Goal: Task Accomplishment & Management: Manage account settings

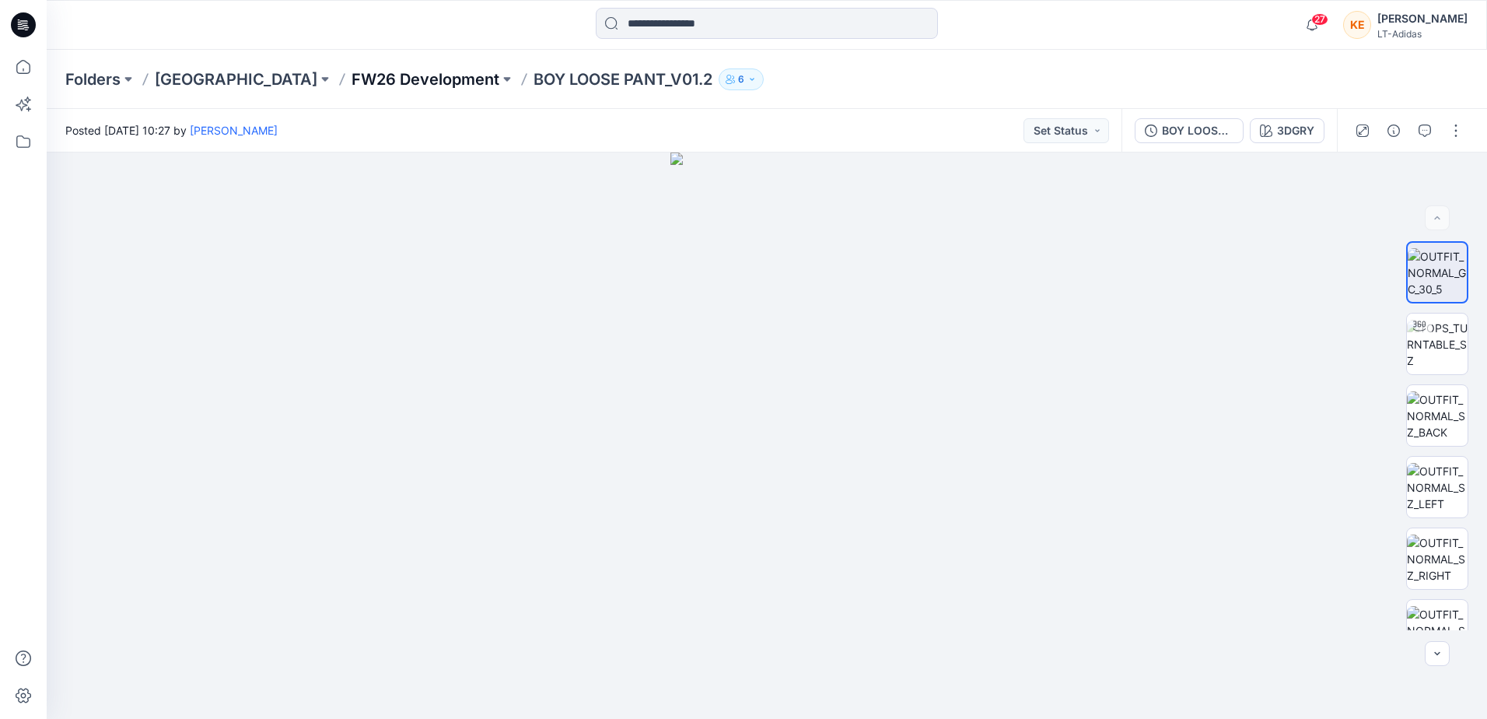
click at [364, 75] on p "FW26 Development" at bounding box center [426, 79] width 148 height 22
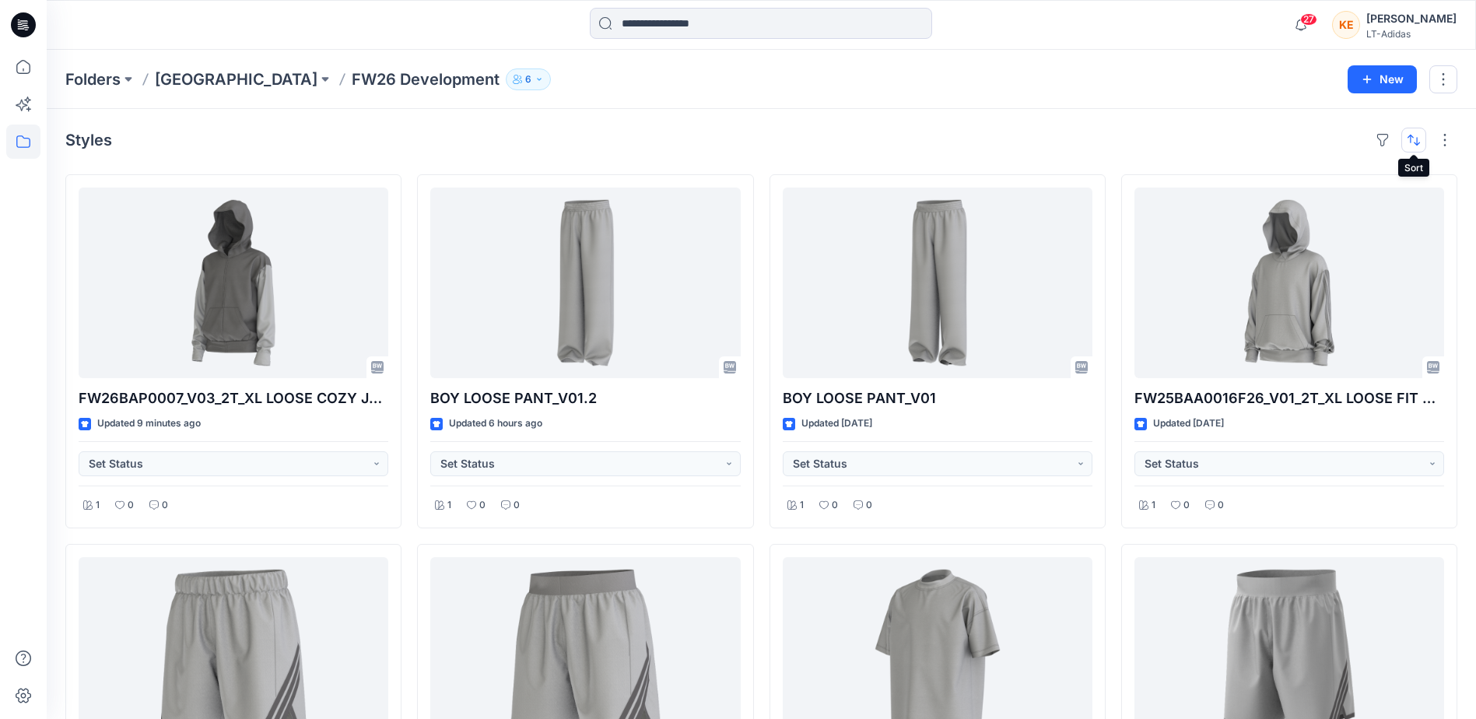
click at [1416, 136] on button "button" at bounding box center [1413, 140] width 25 height 25
click at [1331, 219] on p "A to Z" at bounding box center [1361, 214] width 98 height 16
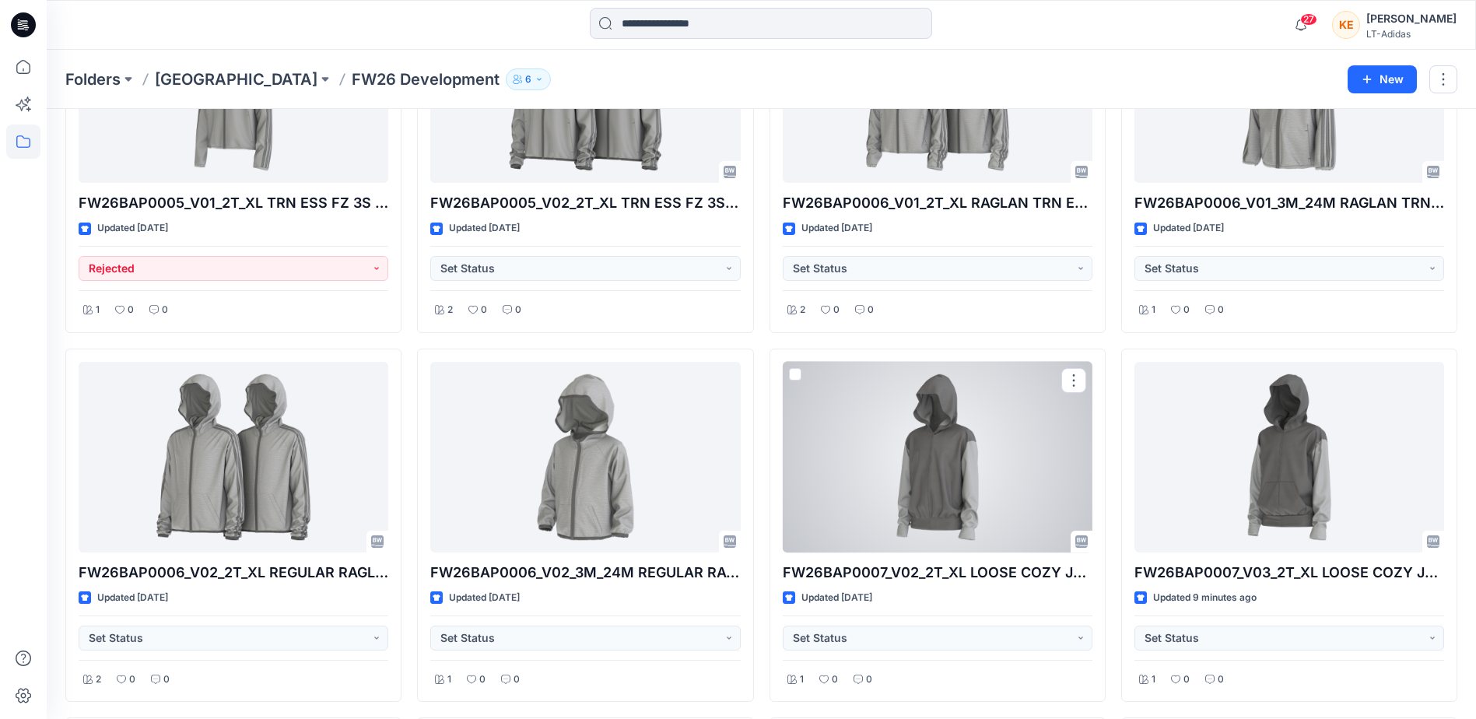
scroll to position [4334, 0]
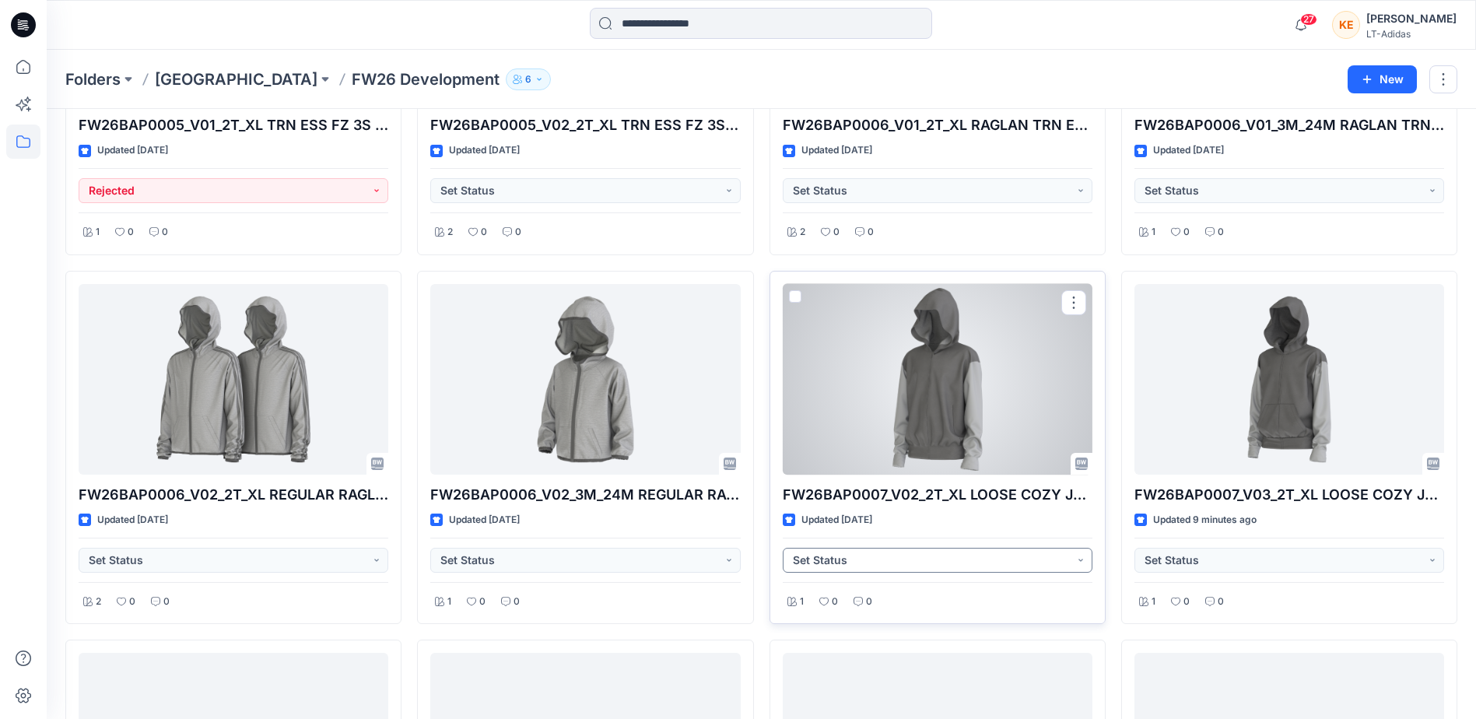
click at [909, 563] on button "Set Status" at bounding box center [938, 560] width 310 height 25
click at [838, 670] on p "Rejected" at bounding box center [836, 667] width 45 height 20
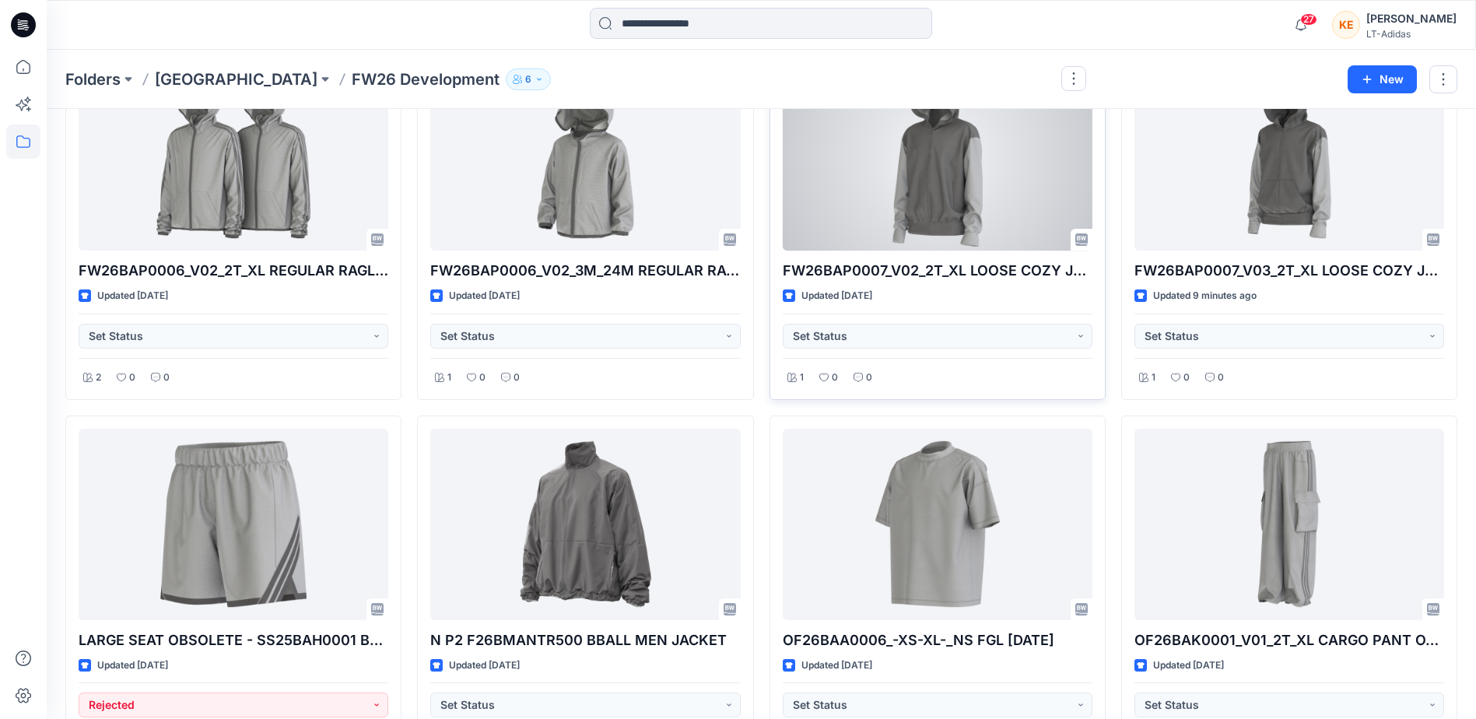
scroll to position [4567, 0]
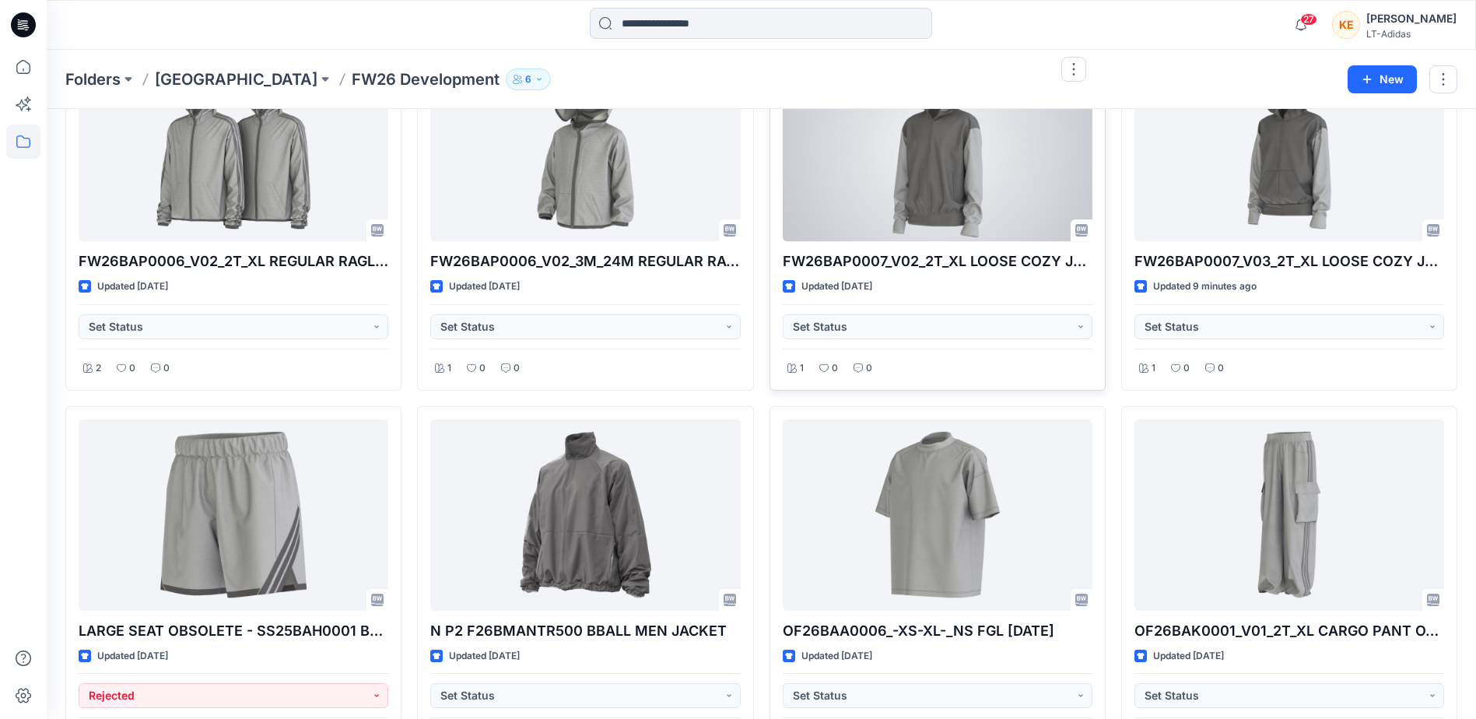
click at [950, 188] on div at bounding box center [938, 146] width 310 height 191
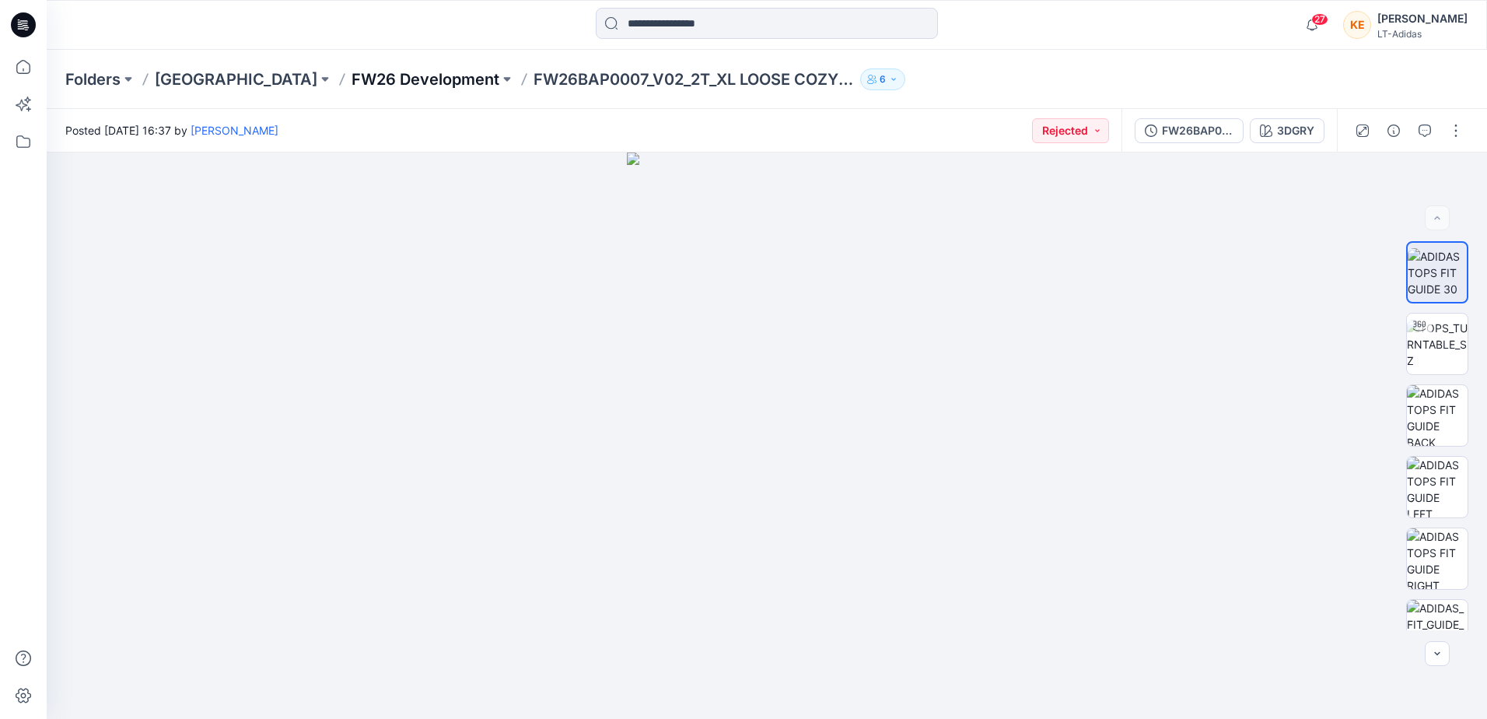
click at [370, 79] on p "FW26 Development" at bounding box center [426, 79] width 148 height 22
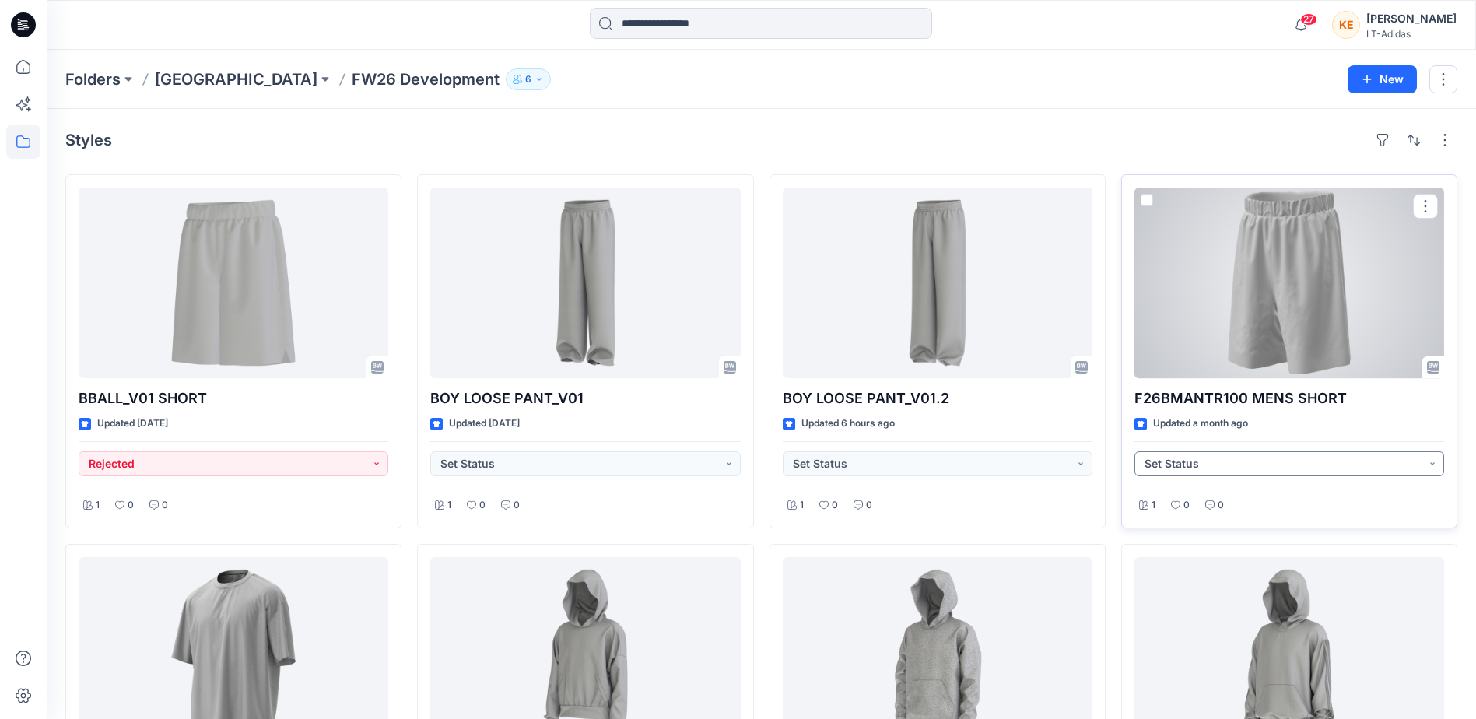
click at [1170, 464] on button "Set Status" at bounding box center [1289, 463] width 310 height 25
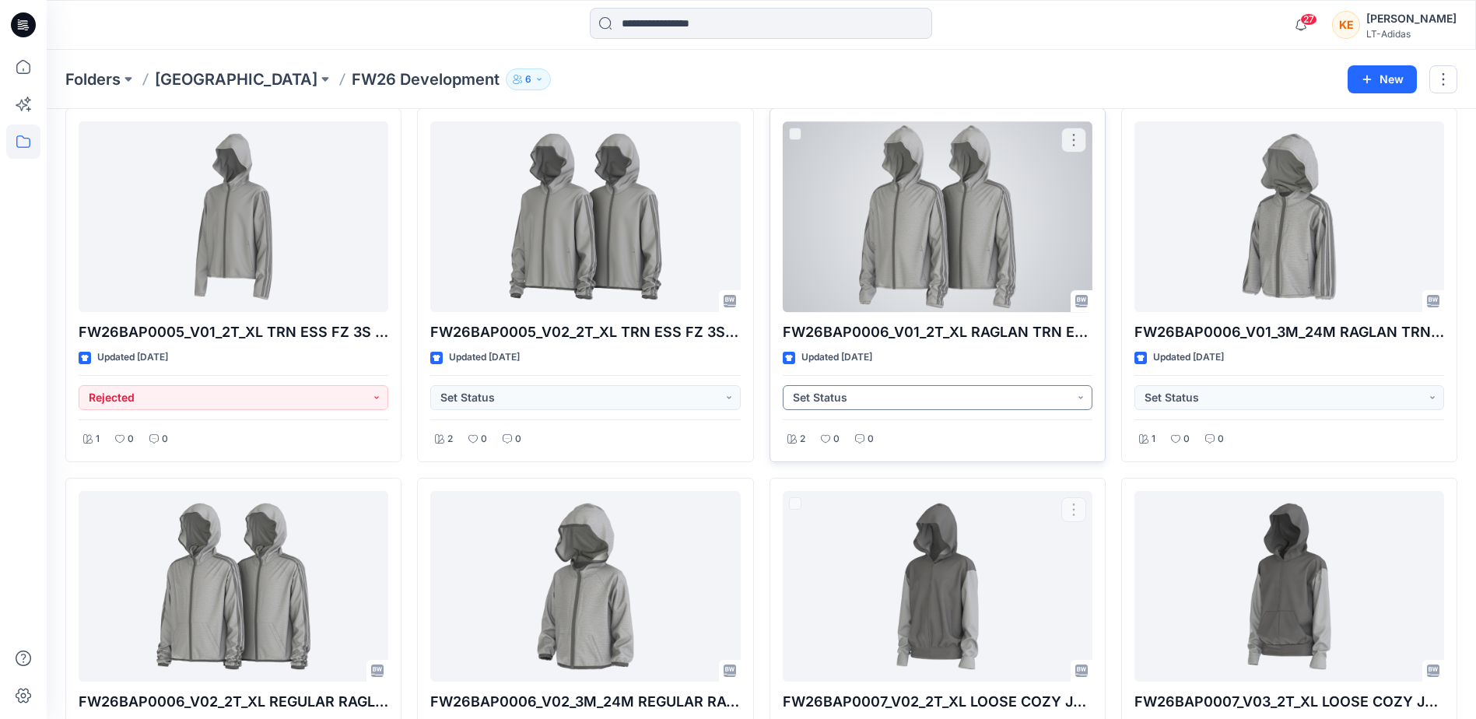
scroll to position [4123, 0]
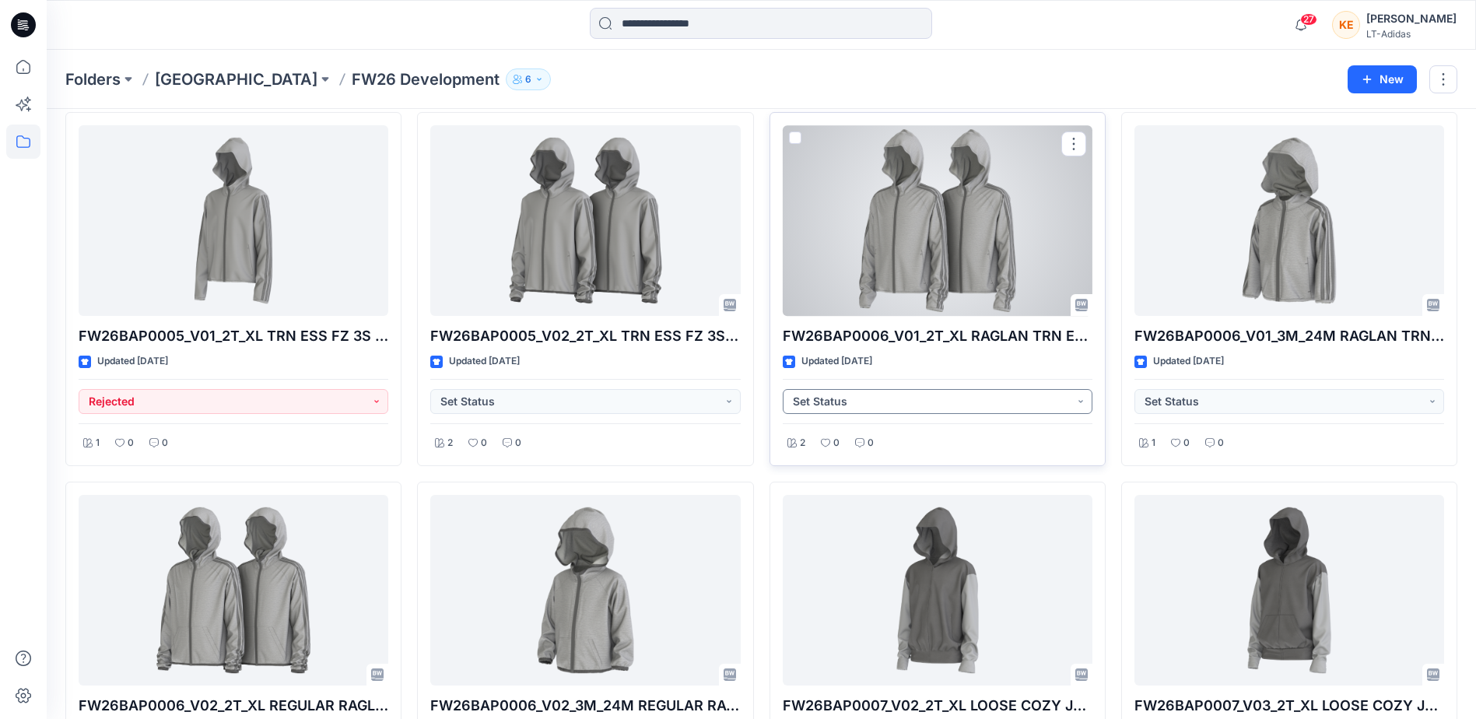
click at [867, 398] on button "Set Status" at bounding box center [938, 401] width 310 height 25
click at [855, 506] on p "Rejected" at bounding box center [836, 508] width 45 height 20
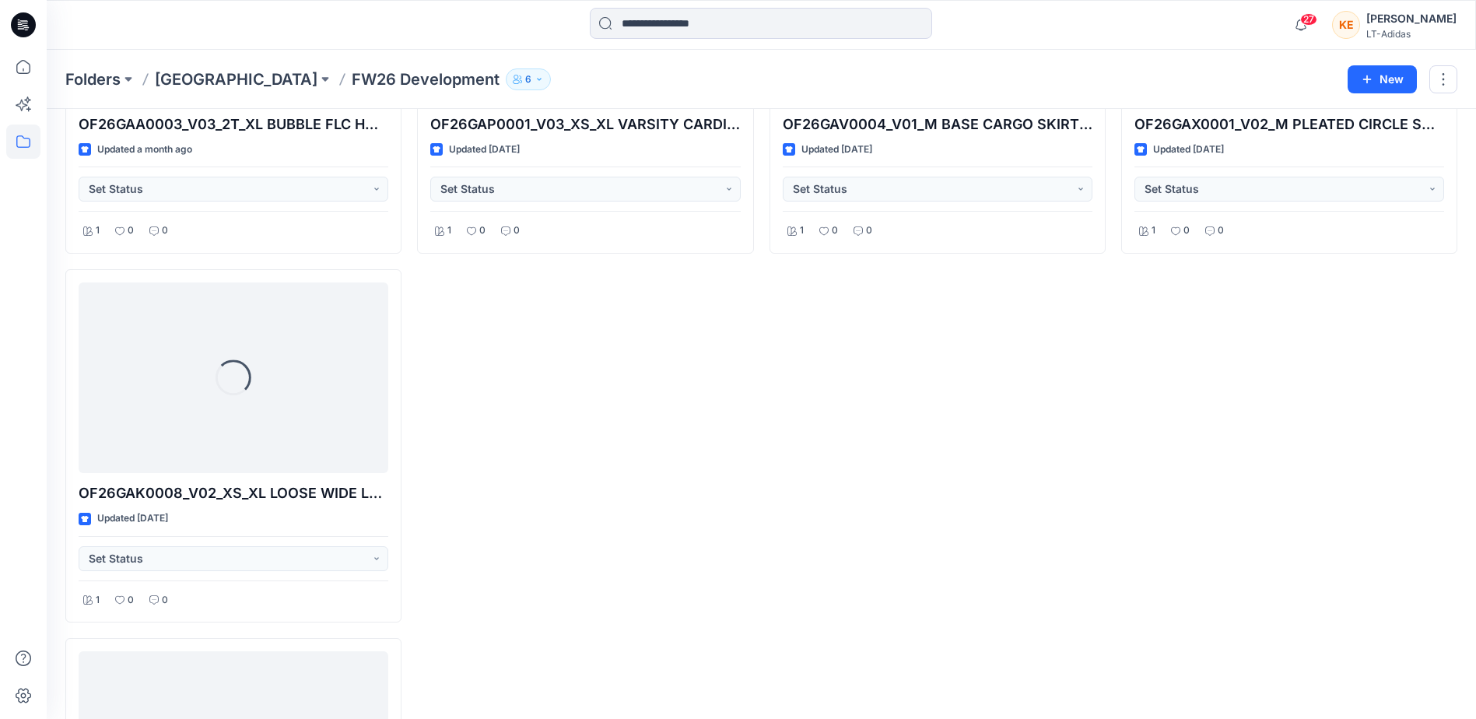
scroll to position [6568, 0]
